Goal: Information Seeking & Learning: Learn about a topic

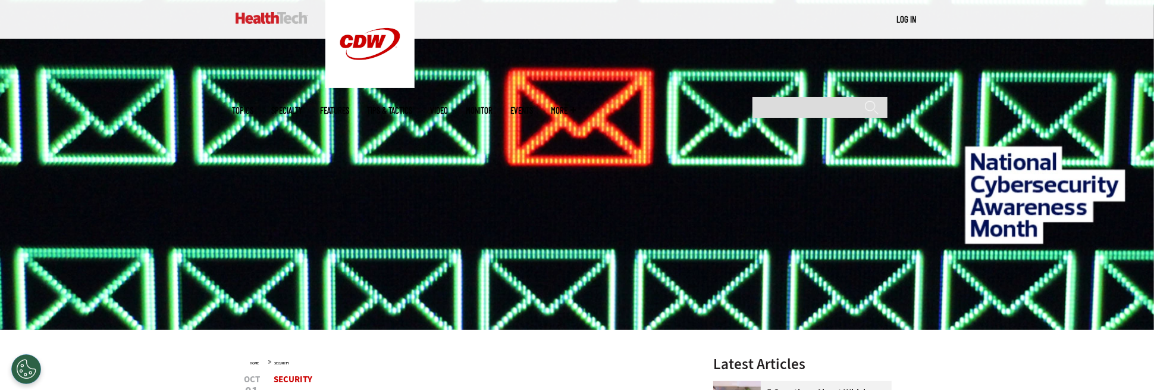
scroll to position [357, 0]
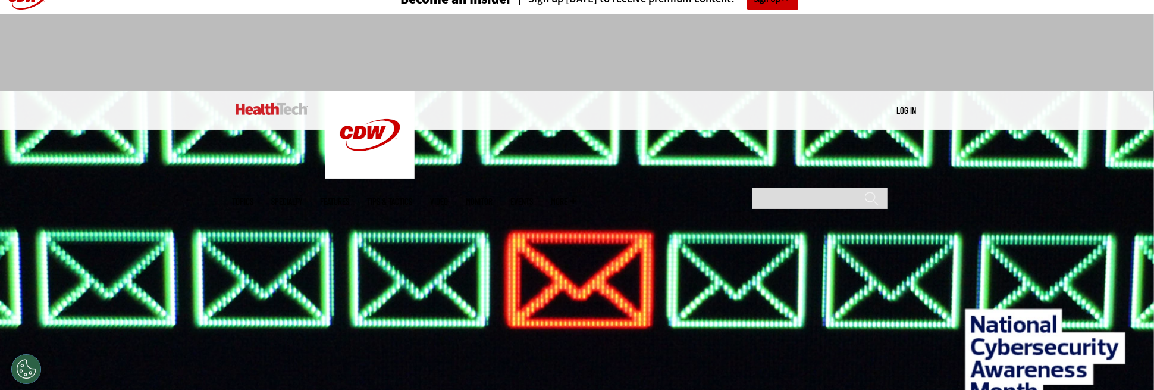
scroll to position [0, 0]
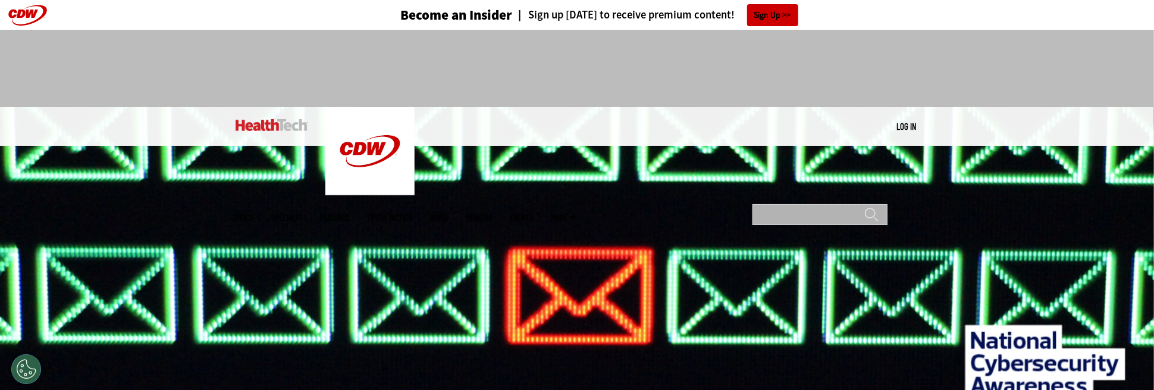
click at [856, 204] on input "Search" at bounding box center [819, 214] width 135 height 21
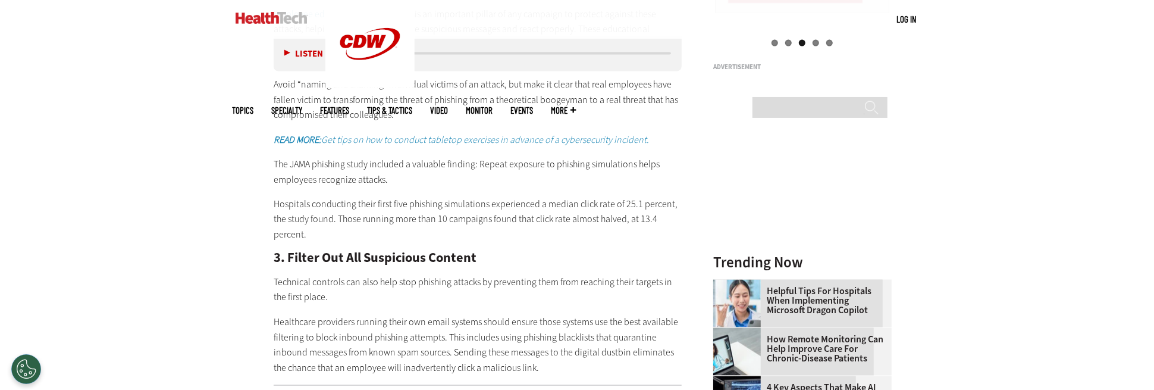
scroll to position [1565, 0]
